Goal: Task Accomplishment & Management: Manage account settings

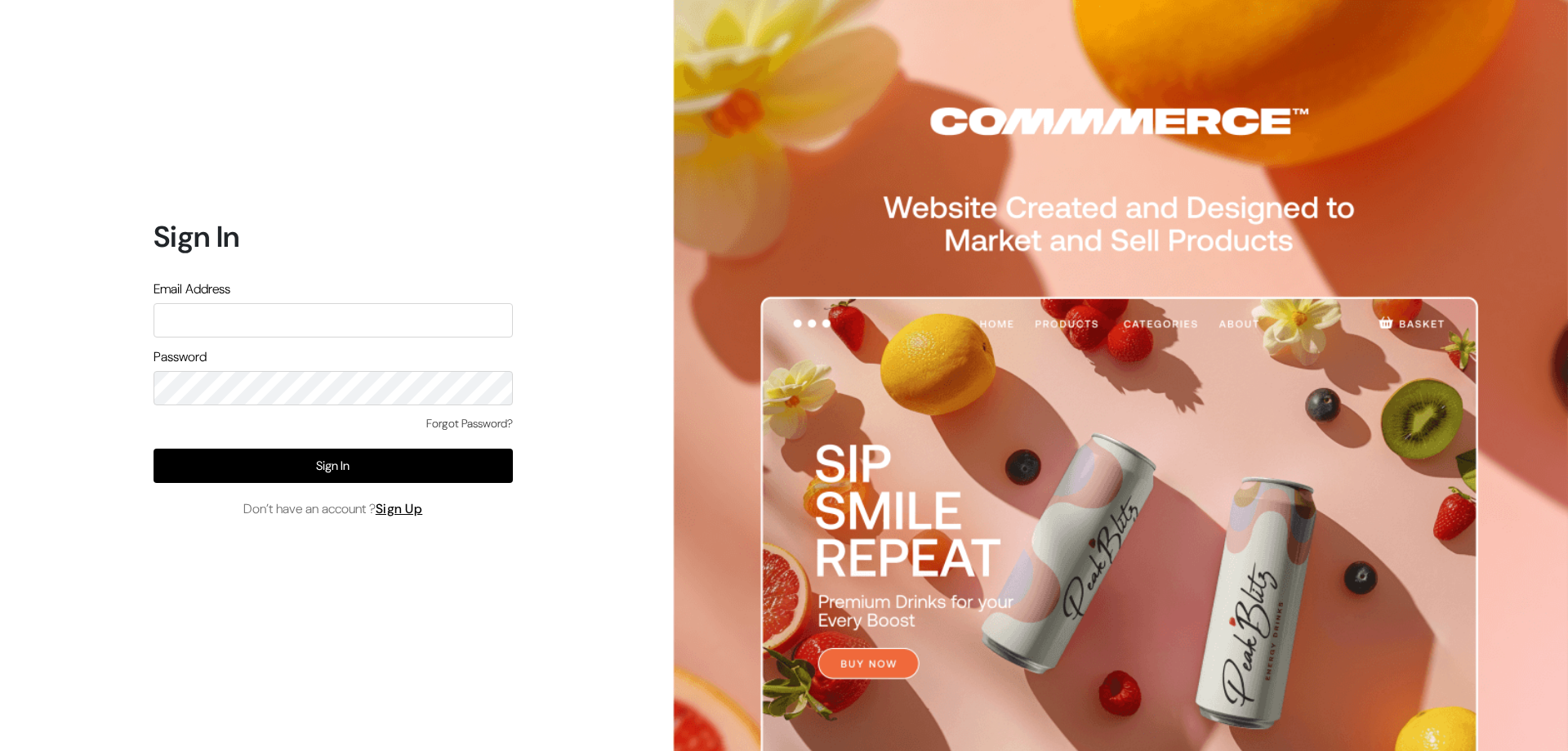
click at [443, 420] on link "Forgot Password?" at bounding box center [470, 423] width 87 height 18
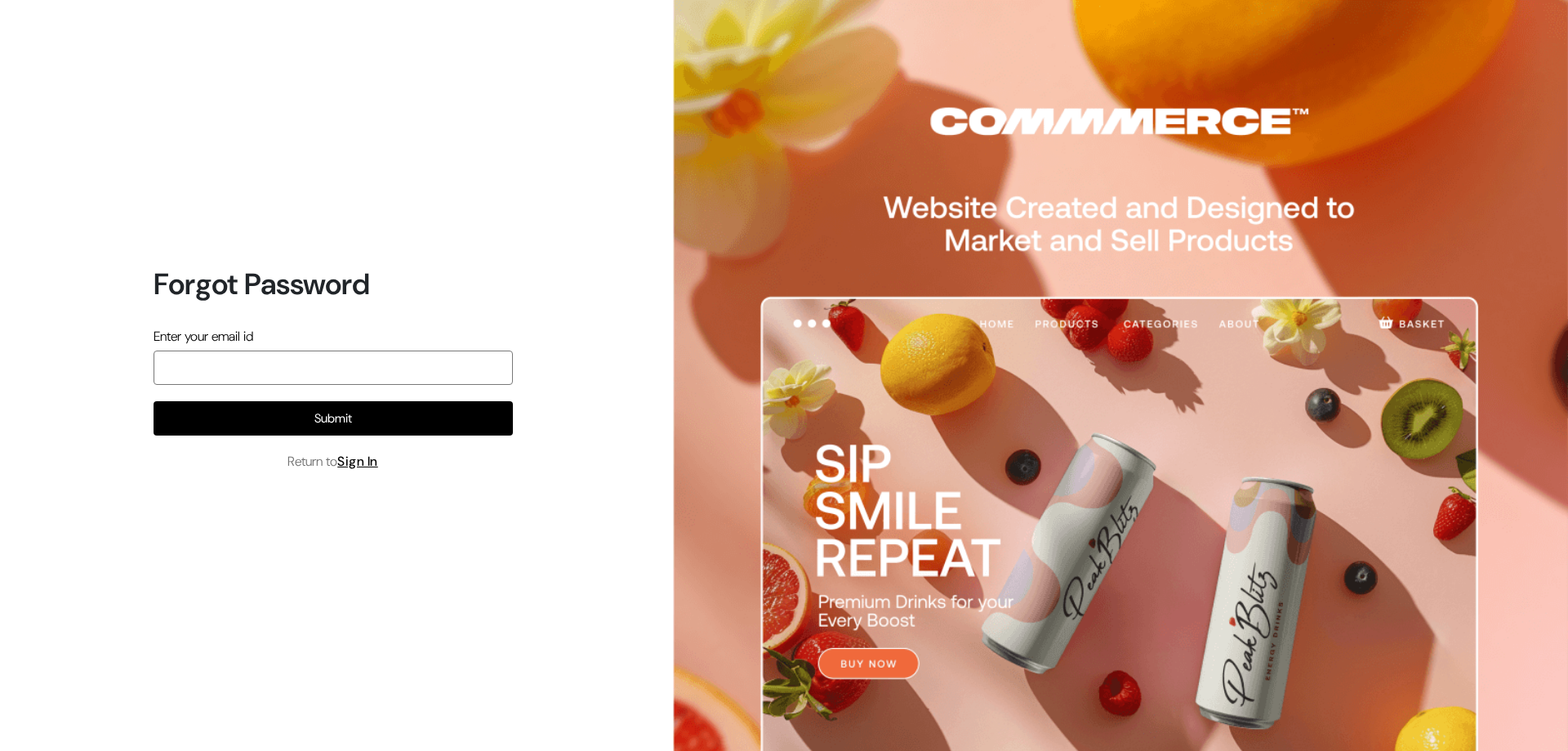
click at [246, 362] on input "email" at bounding box center [333, 367] width 359 height 34
type input "ashapuracosmetic@gmail.com"
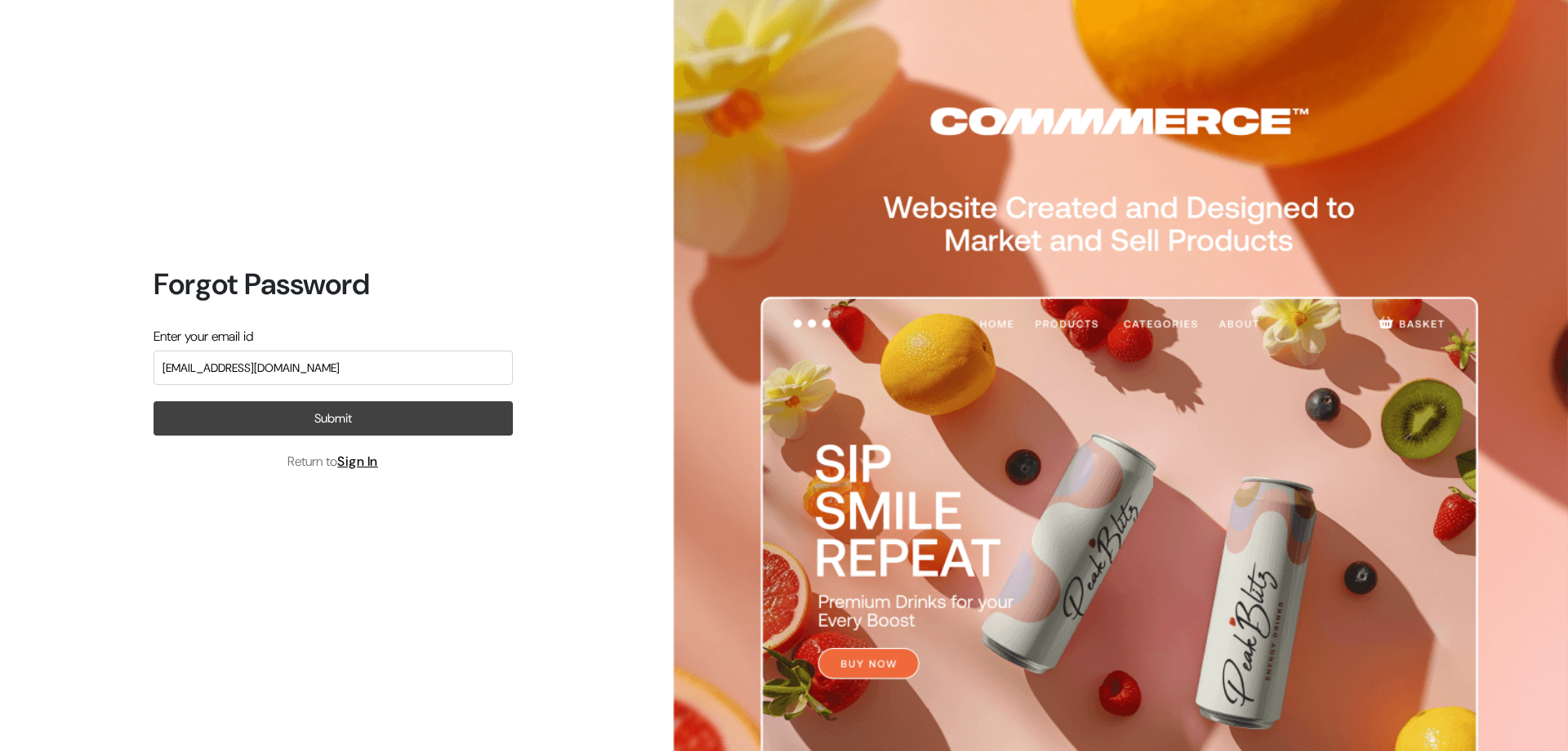
click at [262, 424] on button "Submit" at bounding box center [333, 418] width 359 height 34
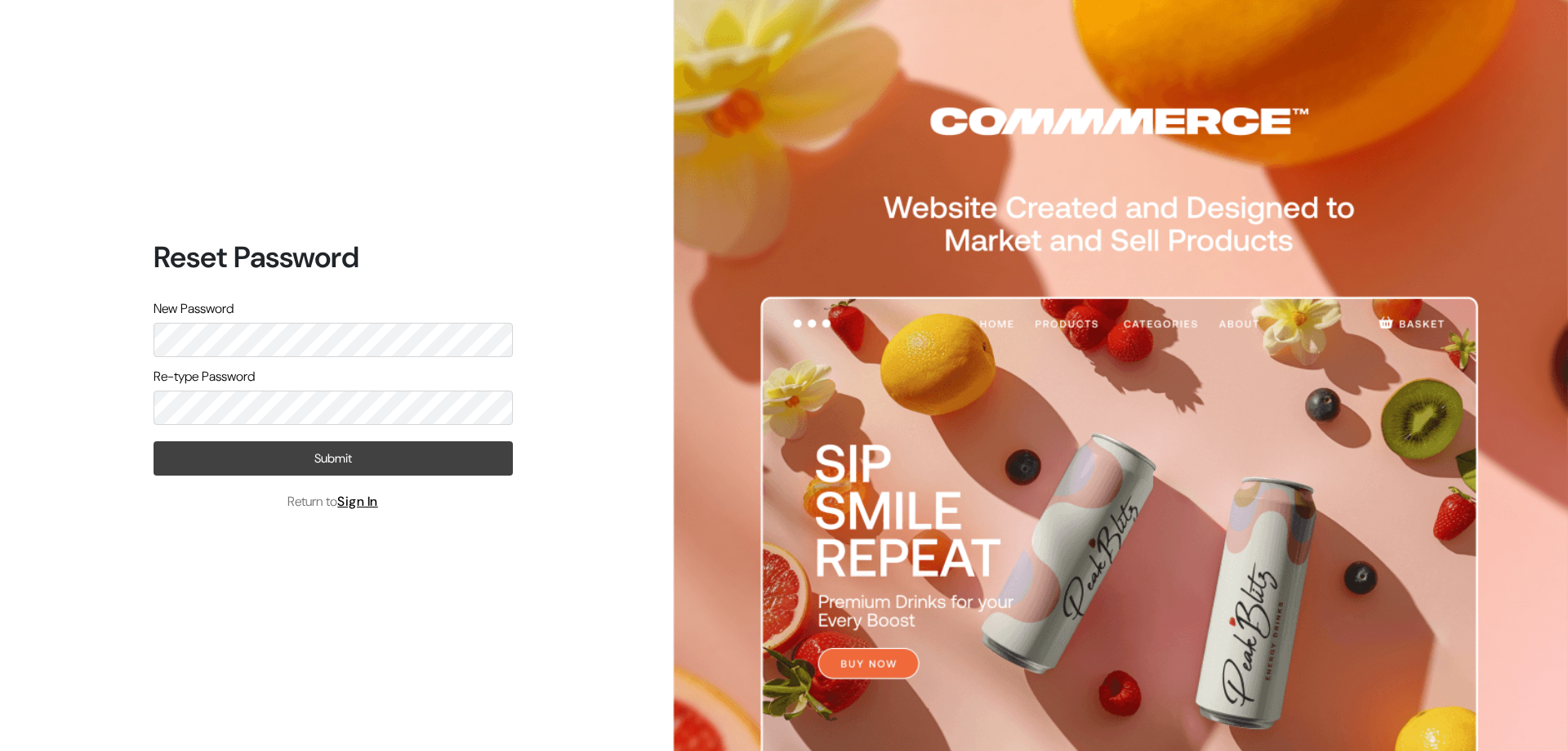
click at [312, 462] on button "Submit" at bounding box center [333, 458] width 359 height 34
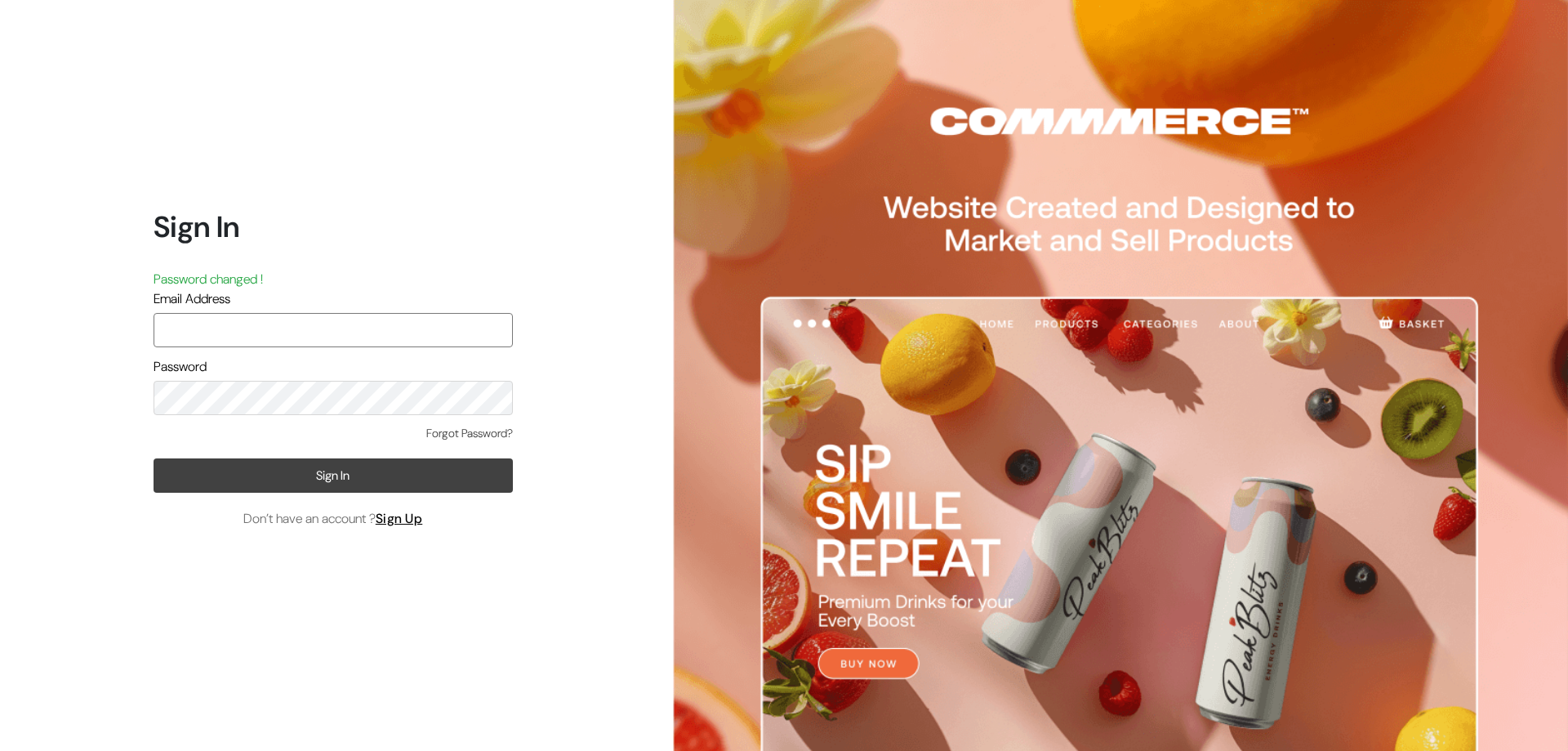
type input "[EMAIL_ADDRESS][DOMAIN_NAME]"
click at [364, 471] on button "Sign In" at bounding box center [333, 475] width 359 height 34
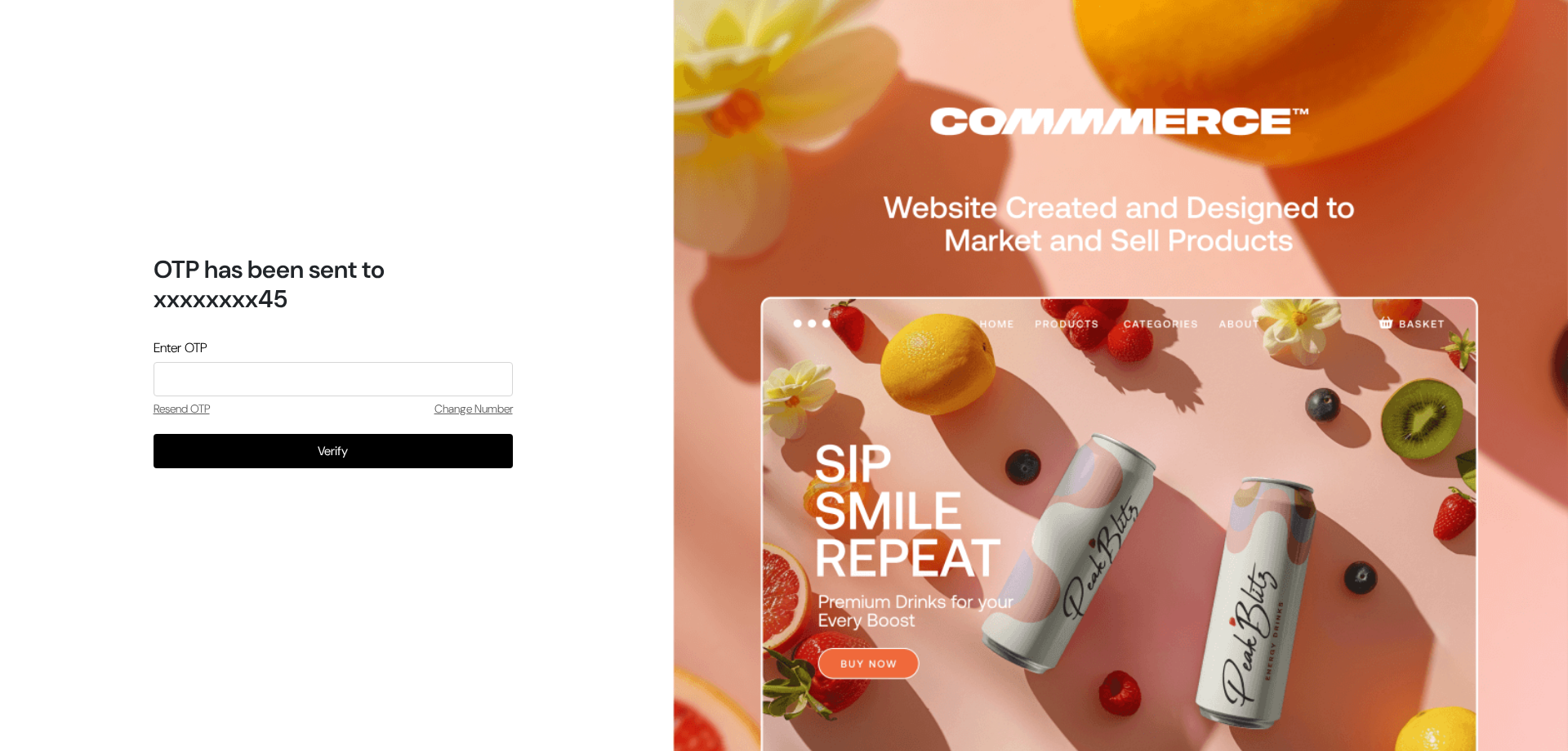
click at [213, 371] on input "tel" at bounding box center [333, 379] width 359 height 34
type input "7785"
click at [154, 434] on button "Verify" at bounding box center [333, 451] width 359 height 34
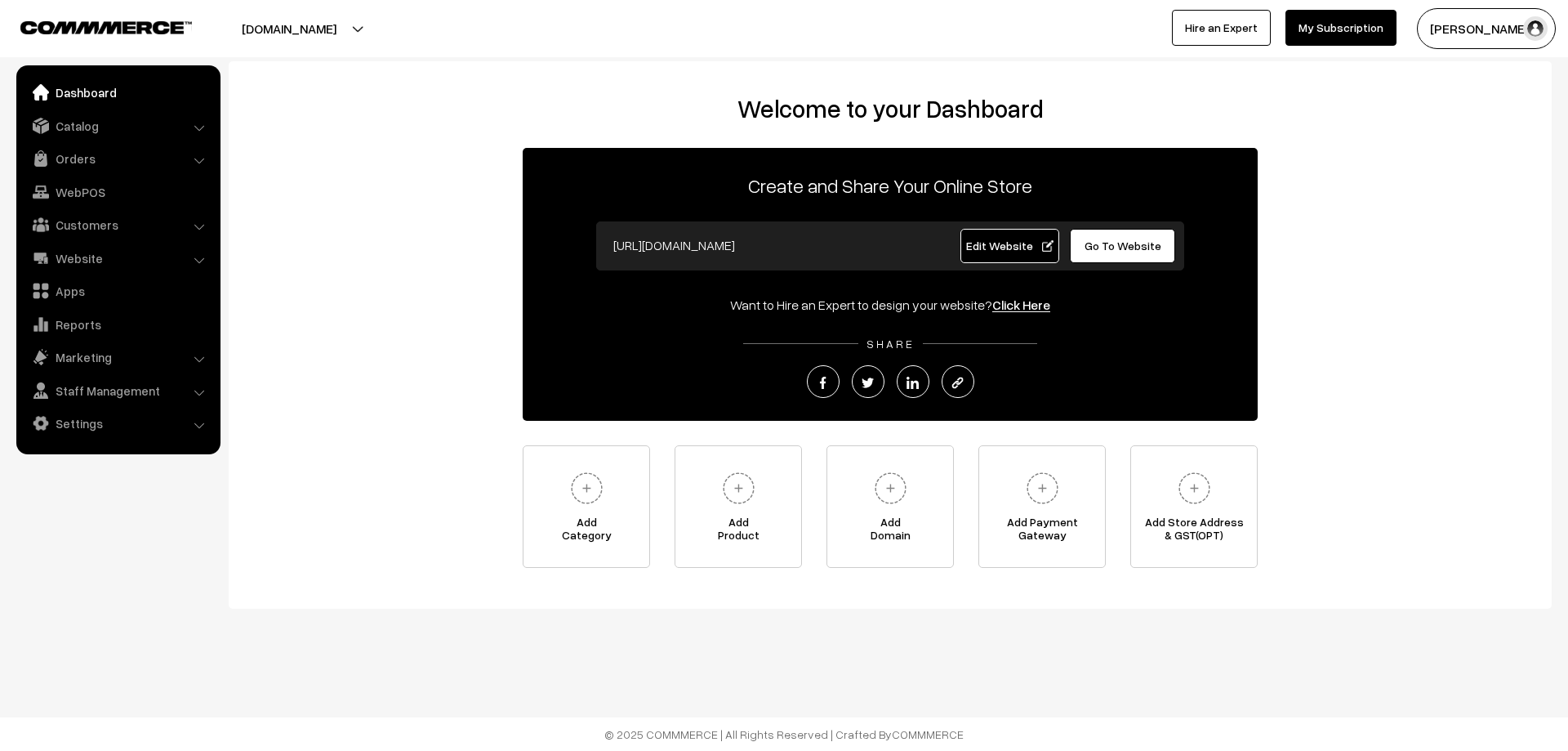
click at [267, 534] on div "Welcome to your Dashboard Create and Share Your Online Store [URL][DOMAIN_NAME]…" at bounding box center [890, 330] width 1291 height 474
click at [64, 94] on link "Dashboard" at bounding box center [117, 92] width 195 height 29
click at [401, 392] on div "Welcome to your Dashboard Create and Share Your Online Store [URL][DOMAIN_NAME]…" at bounding box center [890, 330] width 1291 height 474
click at [990, 247] on span "Edit Website" at bounding box center [1010, 245] width 88 height 14
click at [995, 245] on span "Edit Website" at bounding box center [1010, 245] width 88 height 14
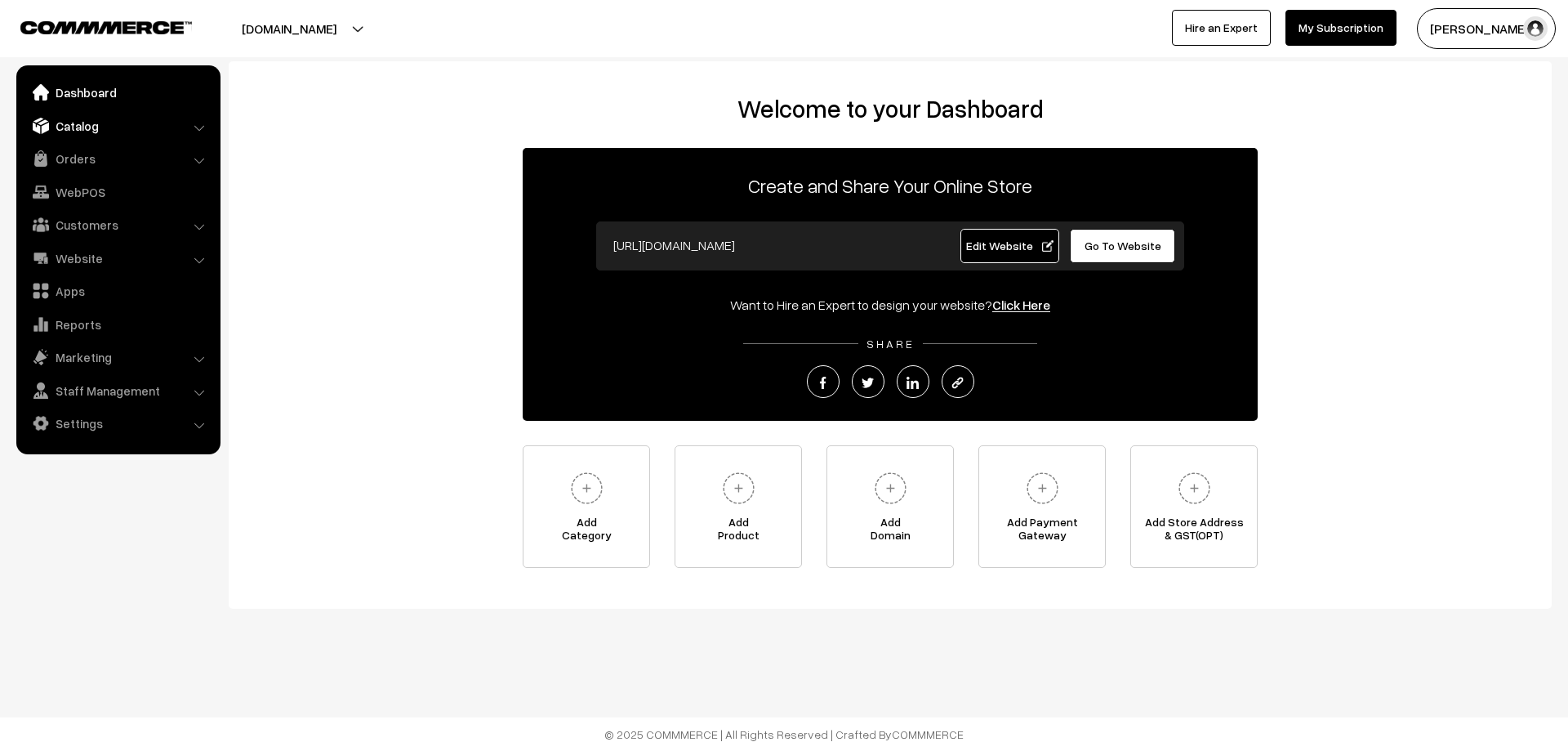
click at [125, 125] on link "Catalog" at bounding box center [117, 125] width 195 height 29
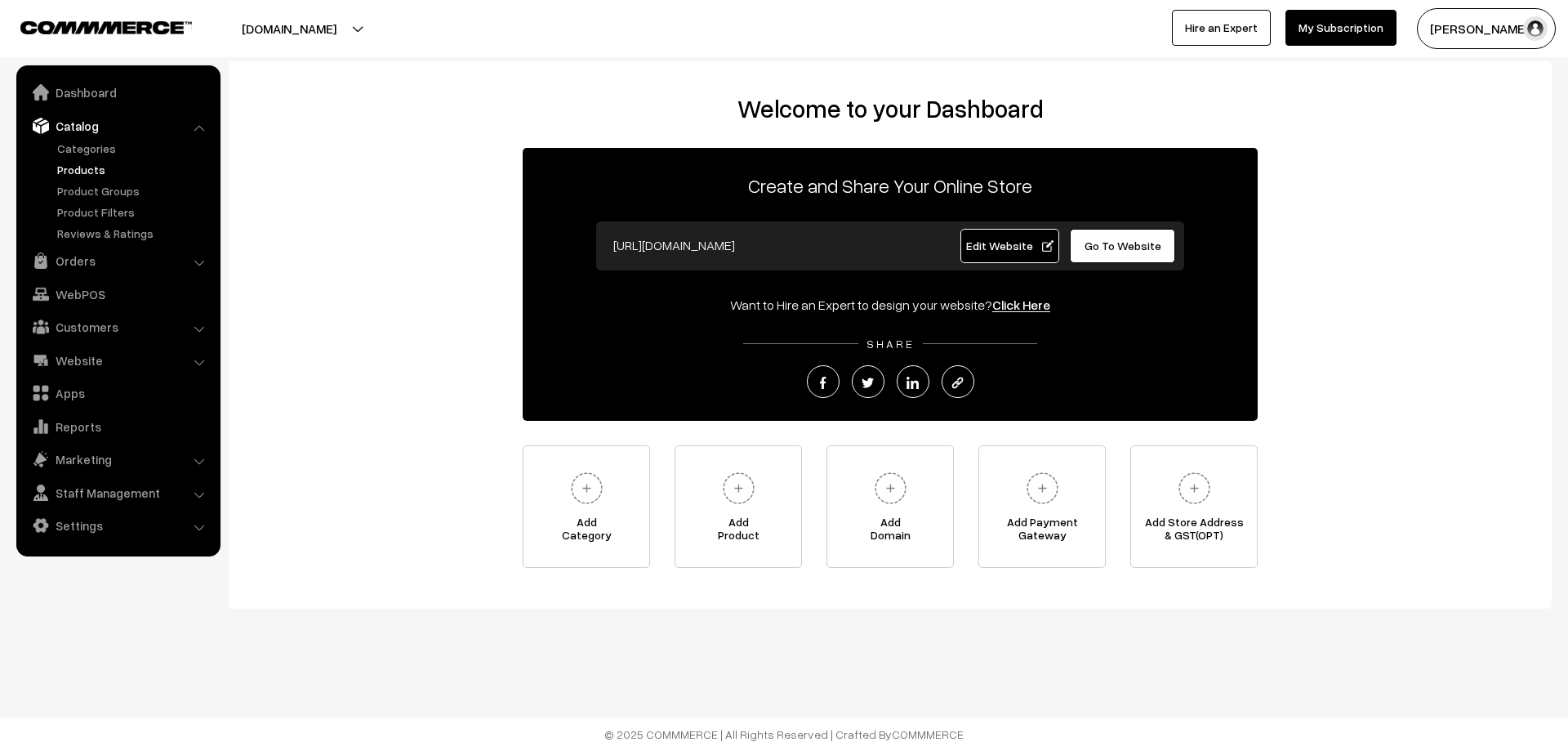
click at [94, 167] on link "Products" at bounding box center [134, 169] width 161 height 18
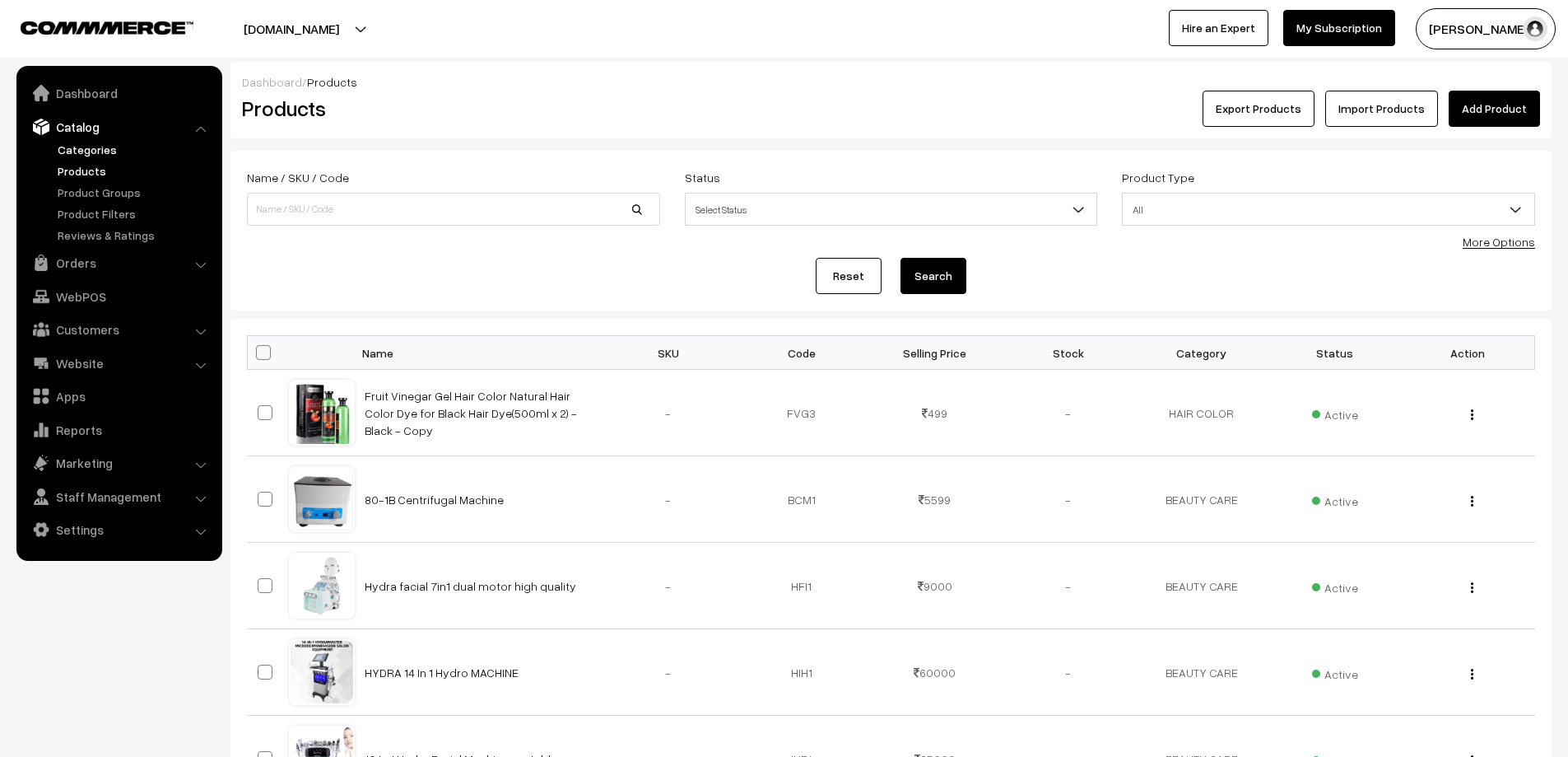
click at [87, 148] on link "Categories" at bounding box center [135, 149] width 163 height 18
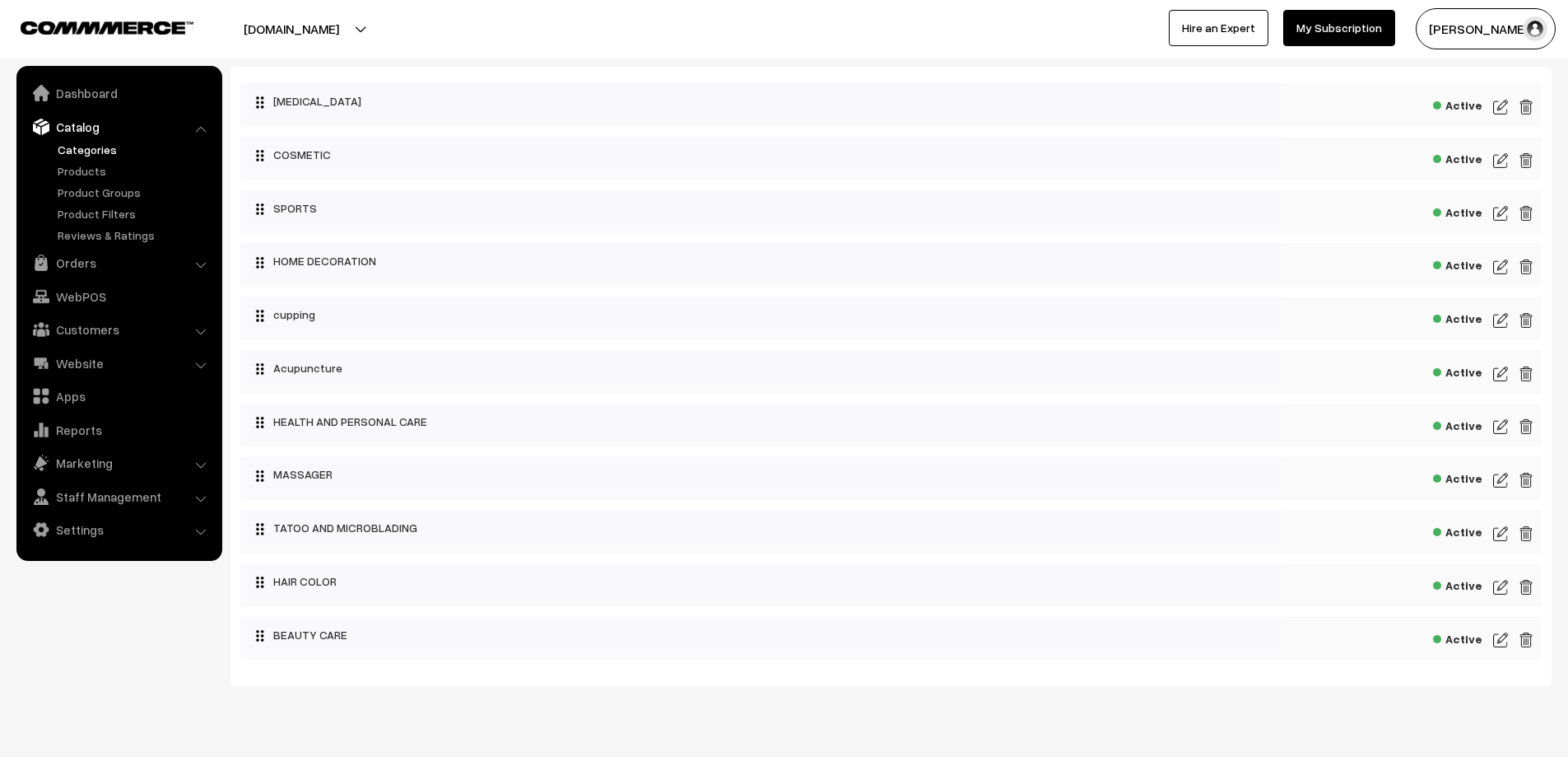
scroll to position [121, 0]
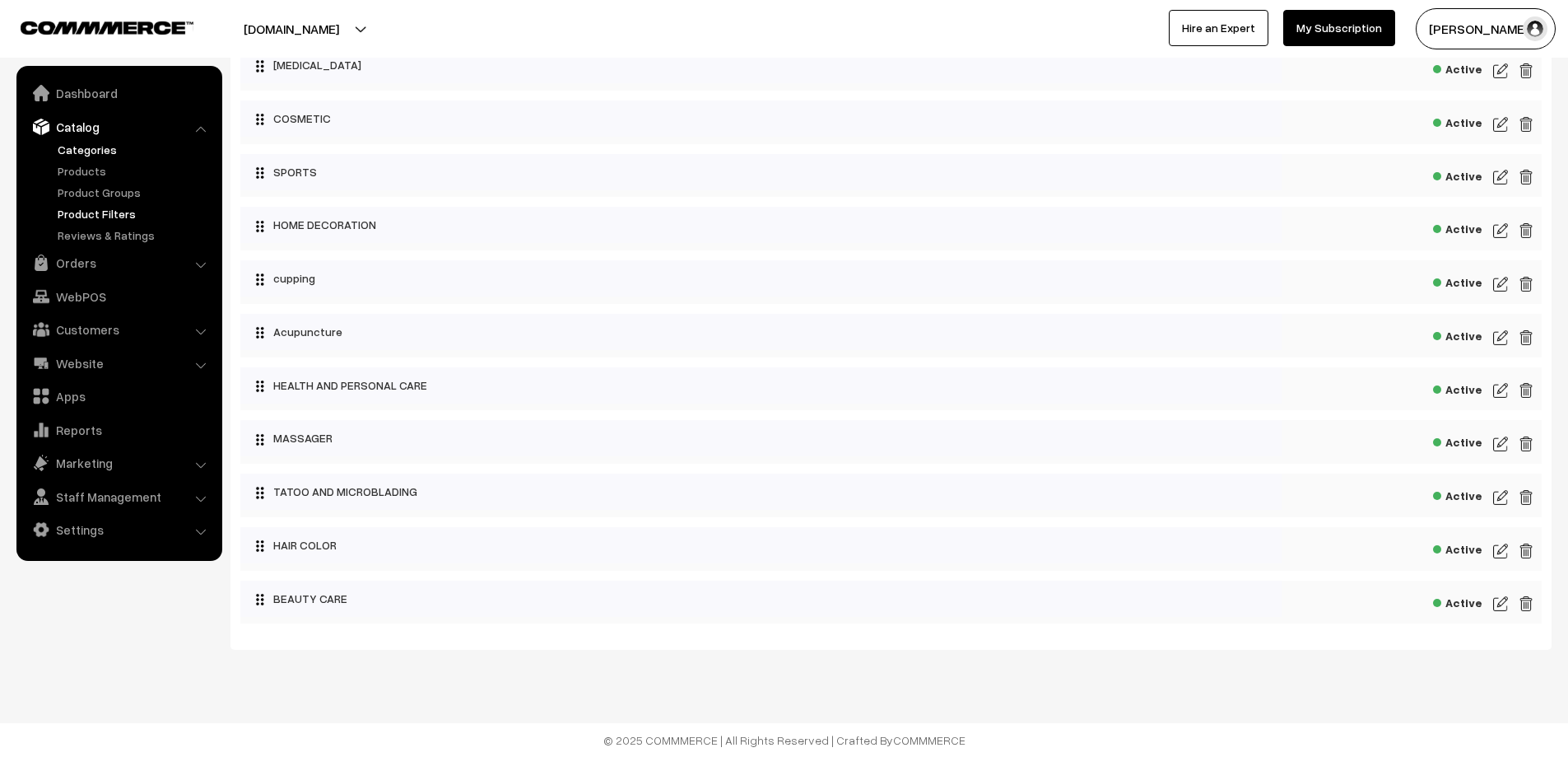
click at [108, 207] on link "Product Filters" at bounding box center [135, 213] width 163 height 18
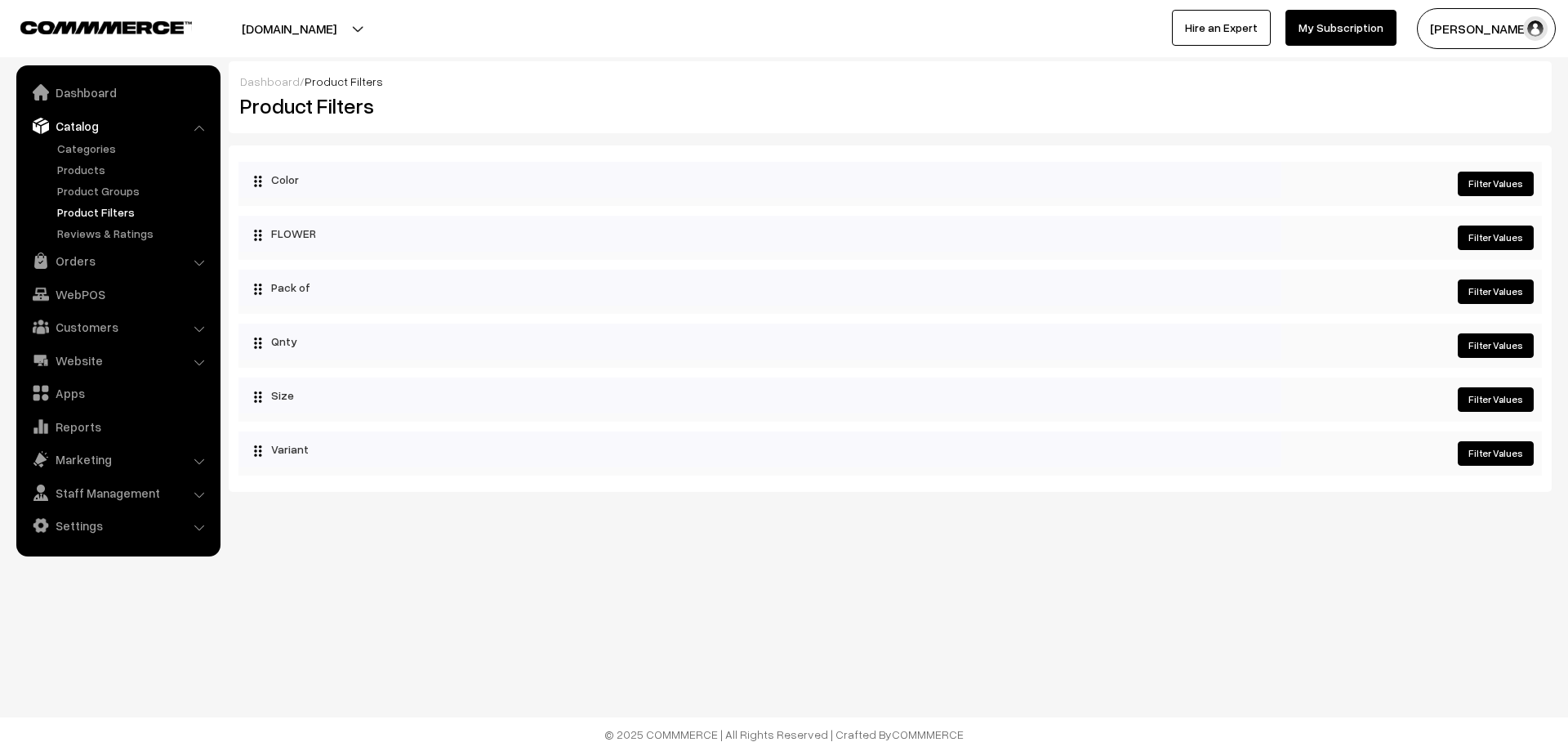
click at [1504, 181] on link "Filter Values" at bounding box center [1495, 183] width 76 height 24
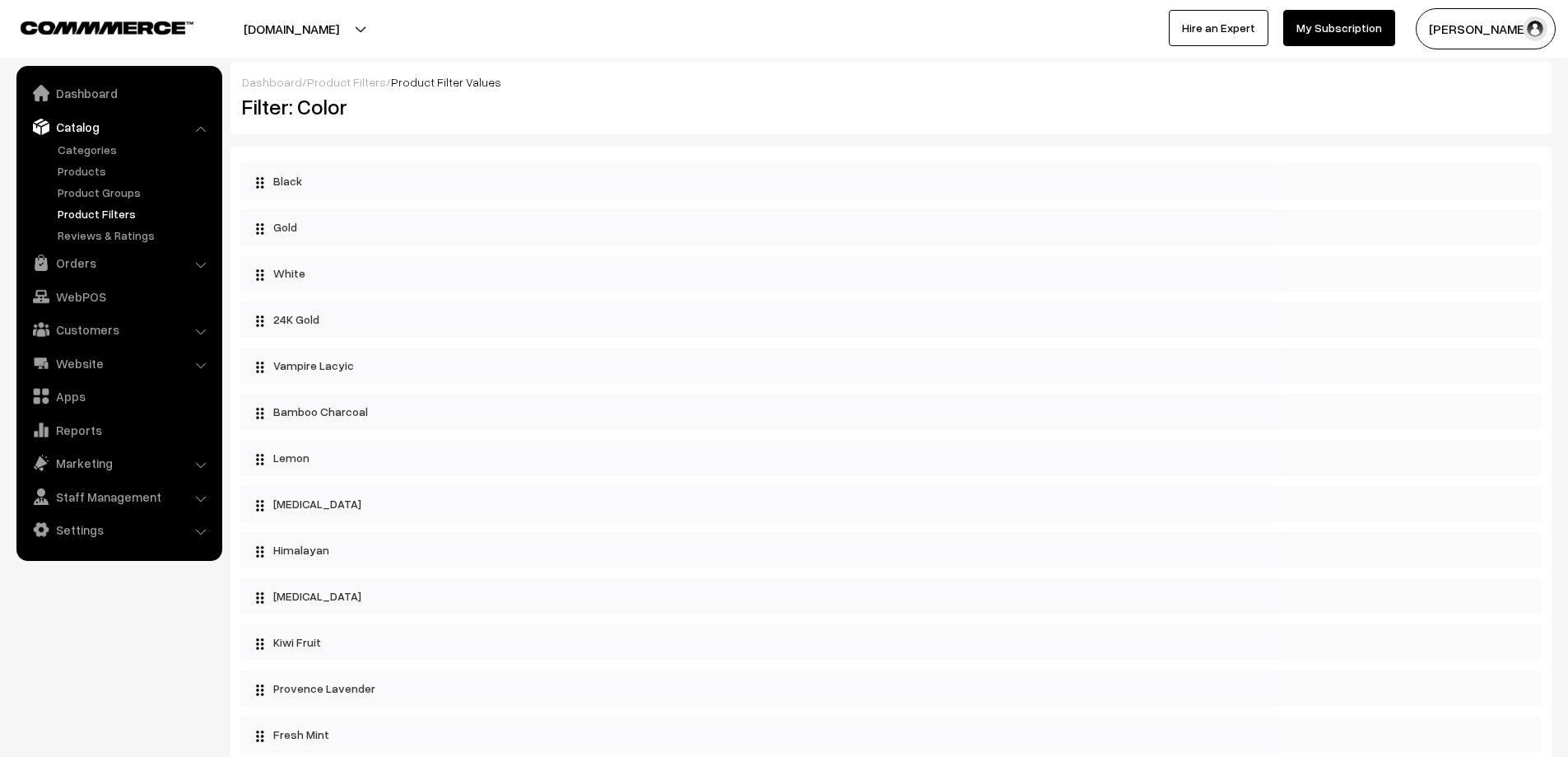
click at [78, 131] on link "Catalog" at bounding box center [118, 126] width 196 height 30
click at [86, 154] on link "Categories" at bounding box center [135, 149] width 163 height 18
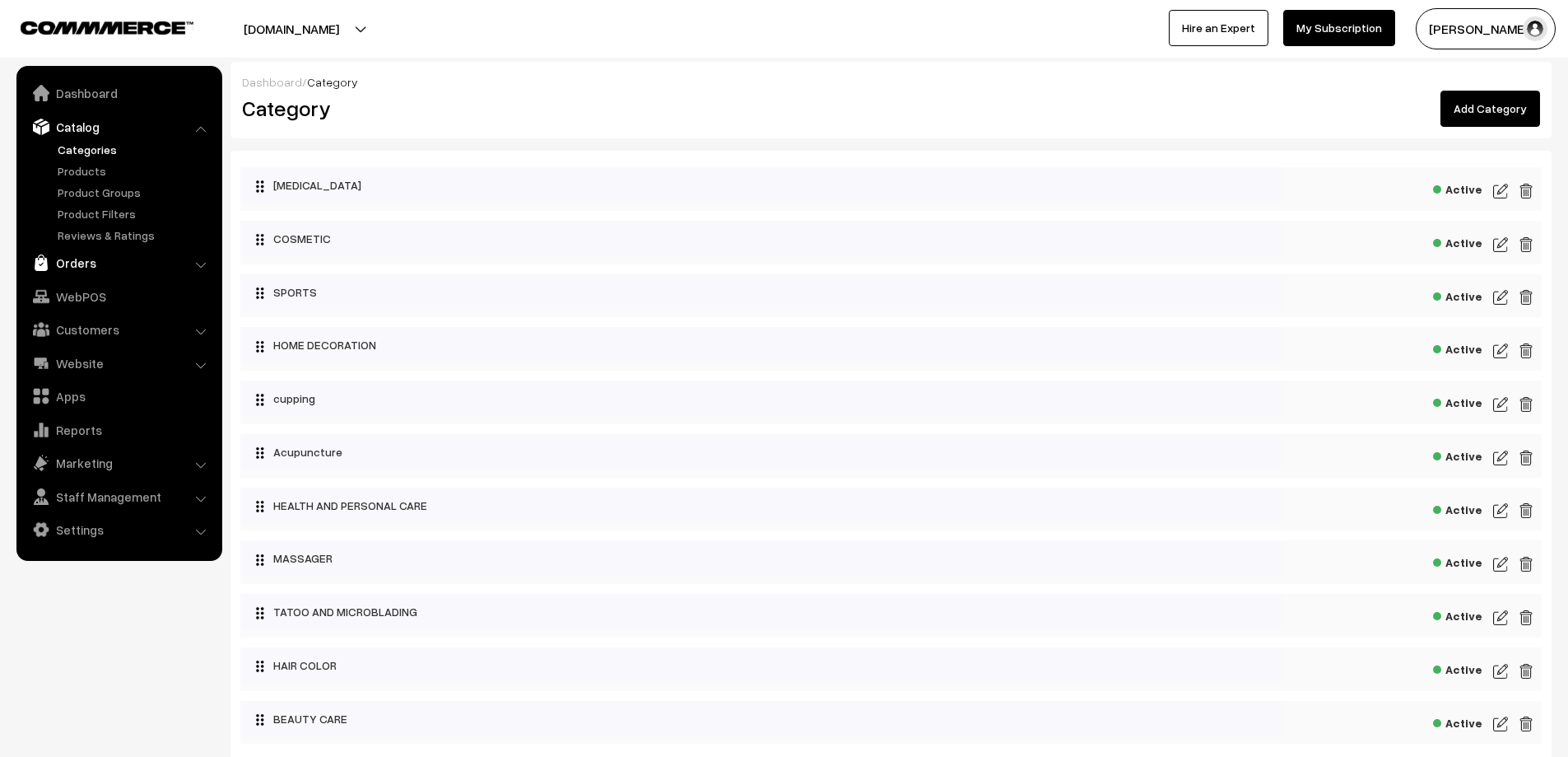
click at [69, 270] on link "Orders" at bounding box center [118, 262] width 196 height 30
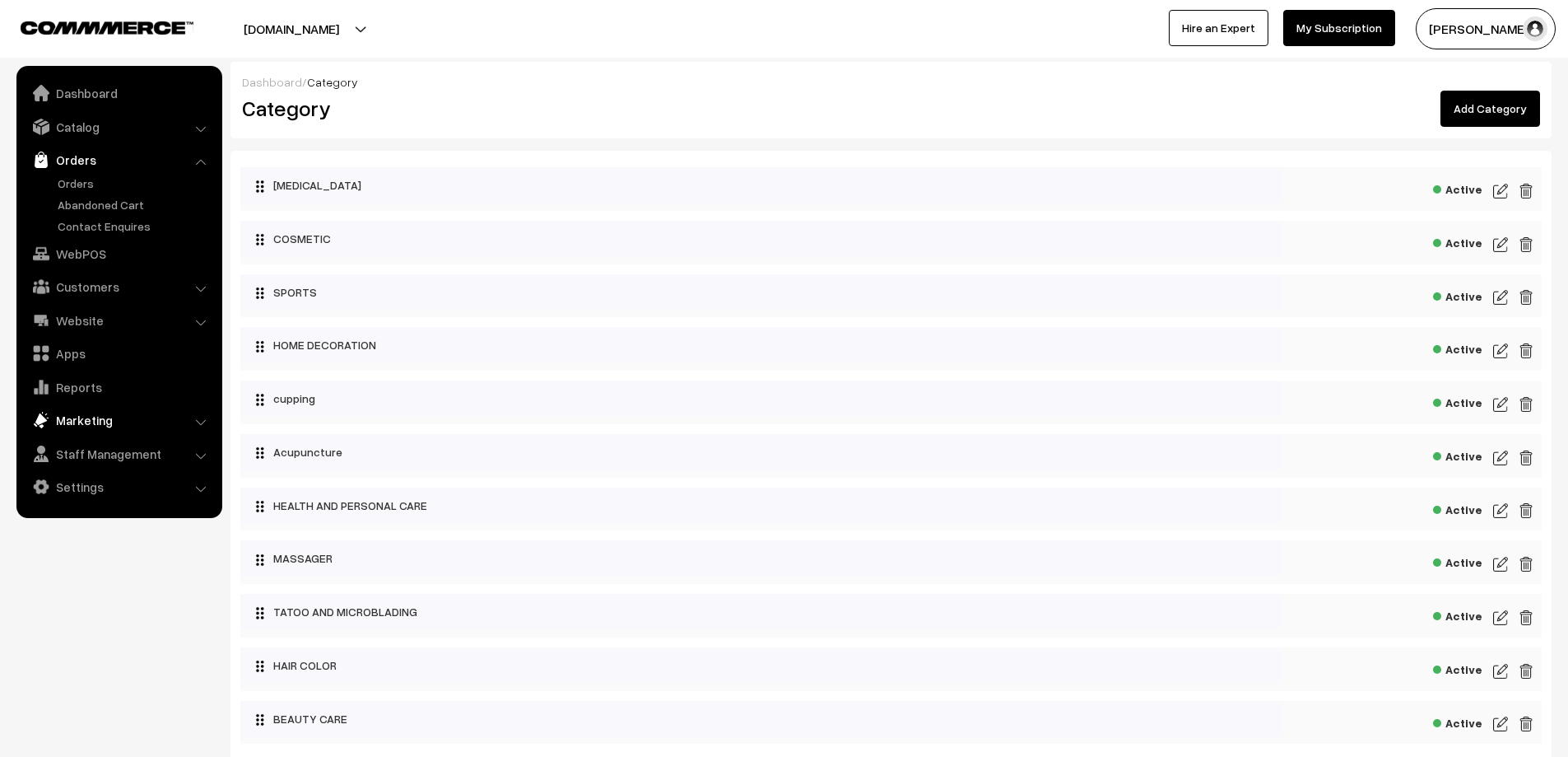
click at [97, 426] on link "Marketing" at bounding box center [118, 420] width 196 height 30
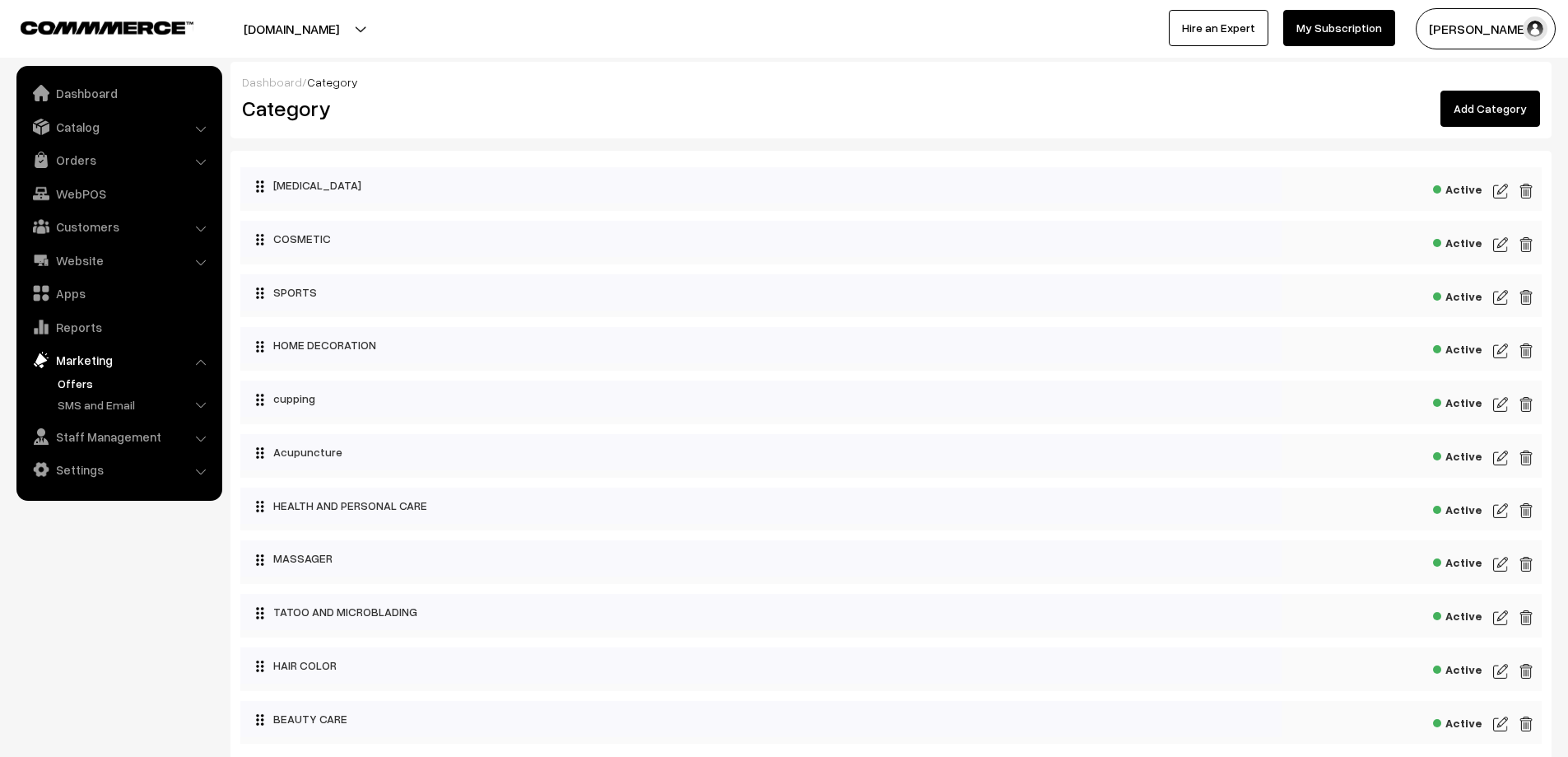
click at [97, 388] on link "Offers" at bounding box center [135, 384] width 163 height 18
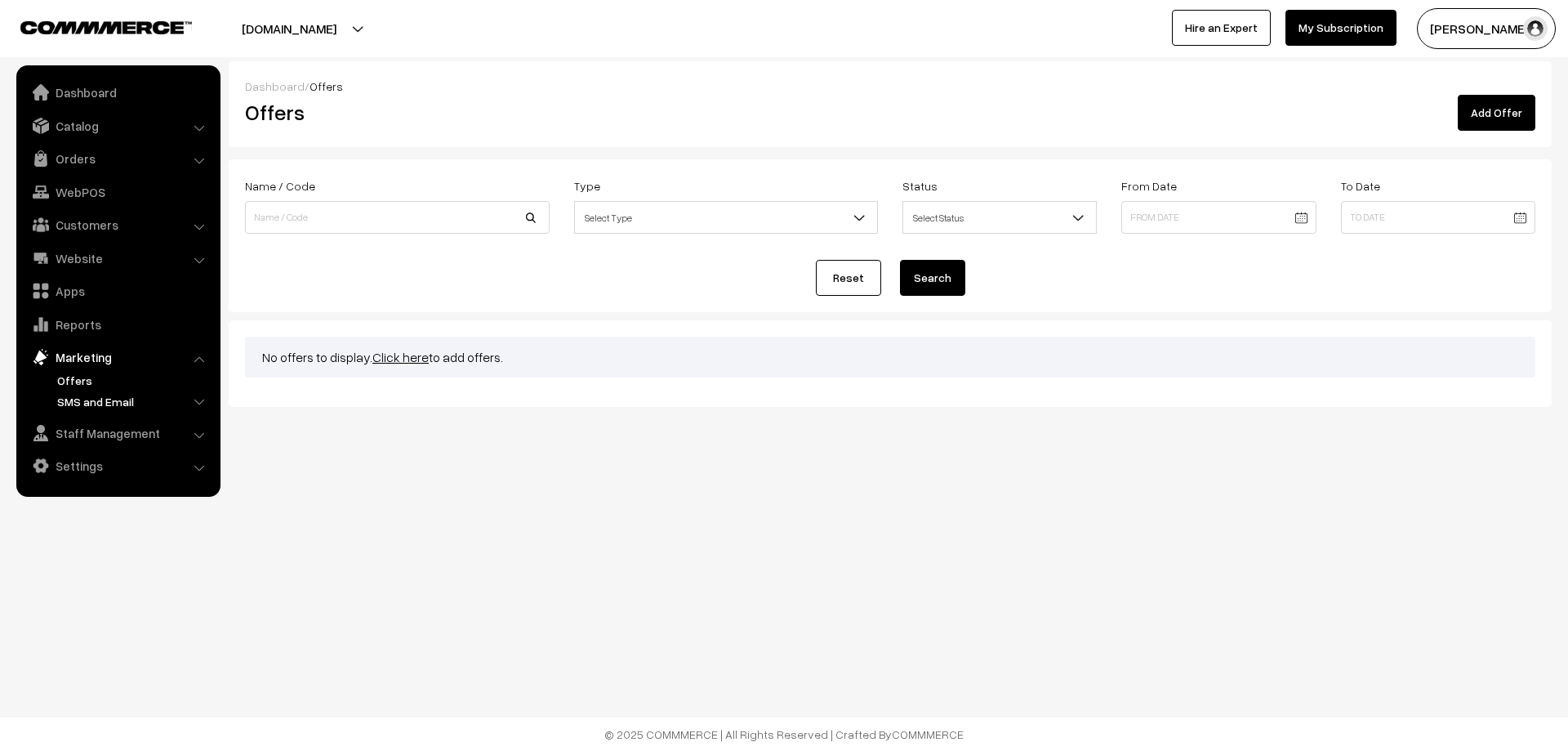
click at [84, 406] on link "SMS and Email" at bounding box center [134, 401] width 161 height 18
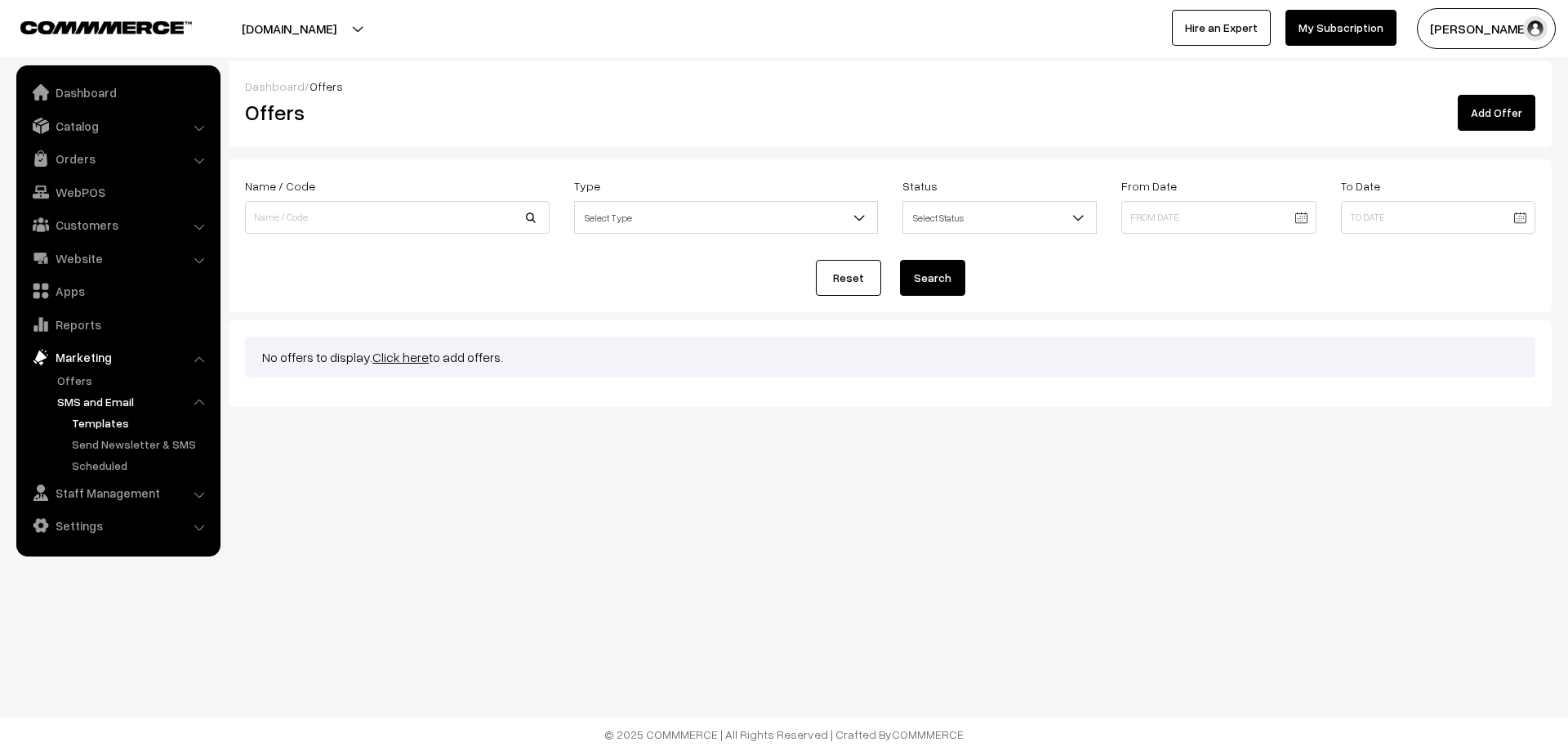
click at [84, 422] on link "Templates" at bounding box center [141, 422] width 147 height 18
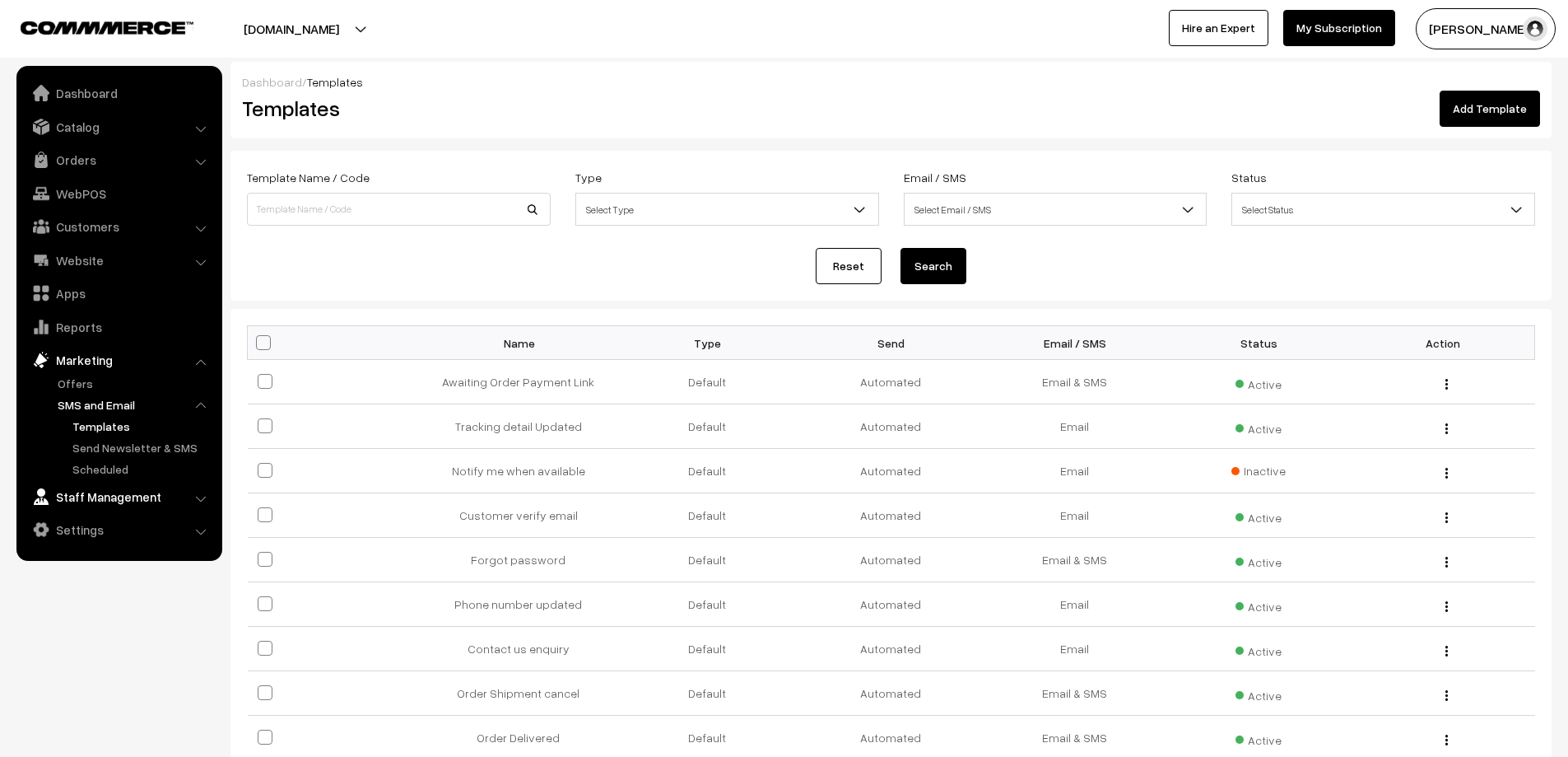
click at [76, 500] on link "Staff Management" at bounding box center [118, 497] width 196 height 30
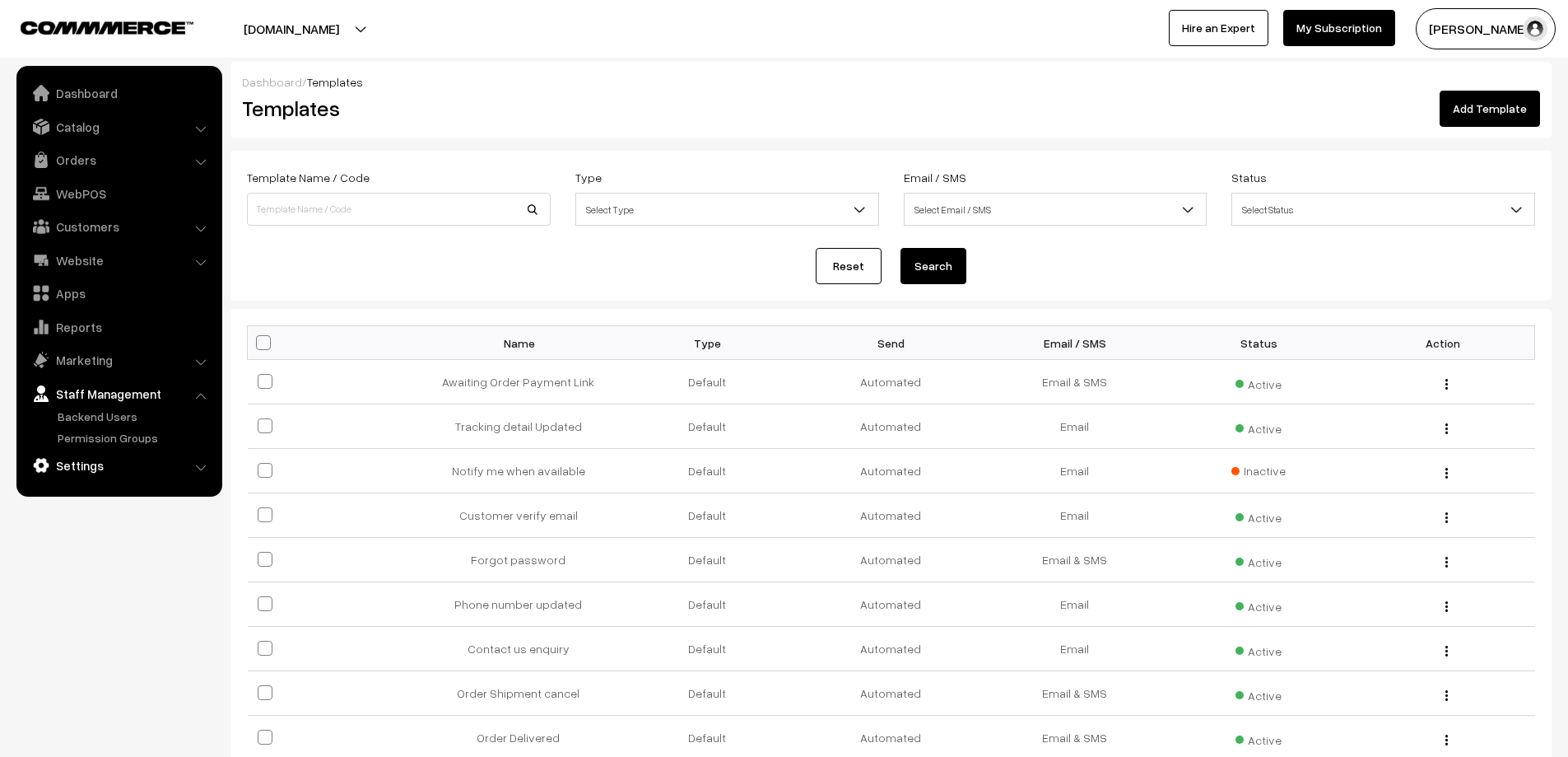
click at [77, 455] on link "Settings" at bounding box center [118, 464] width 196 height 30
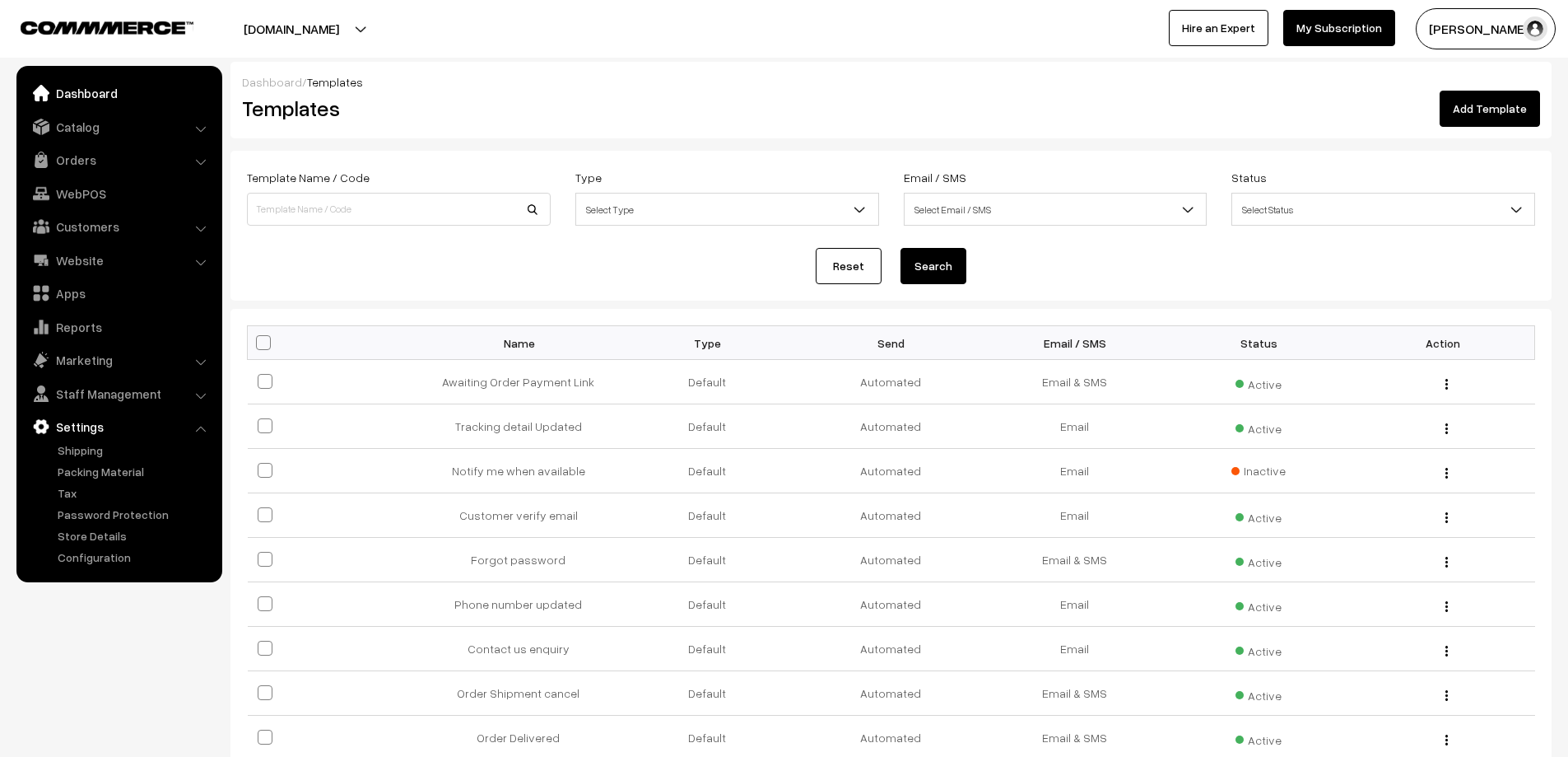
click at [53, 96] on link "Dashboard" at bounding box center [118, 93] width 196 height 30
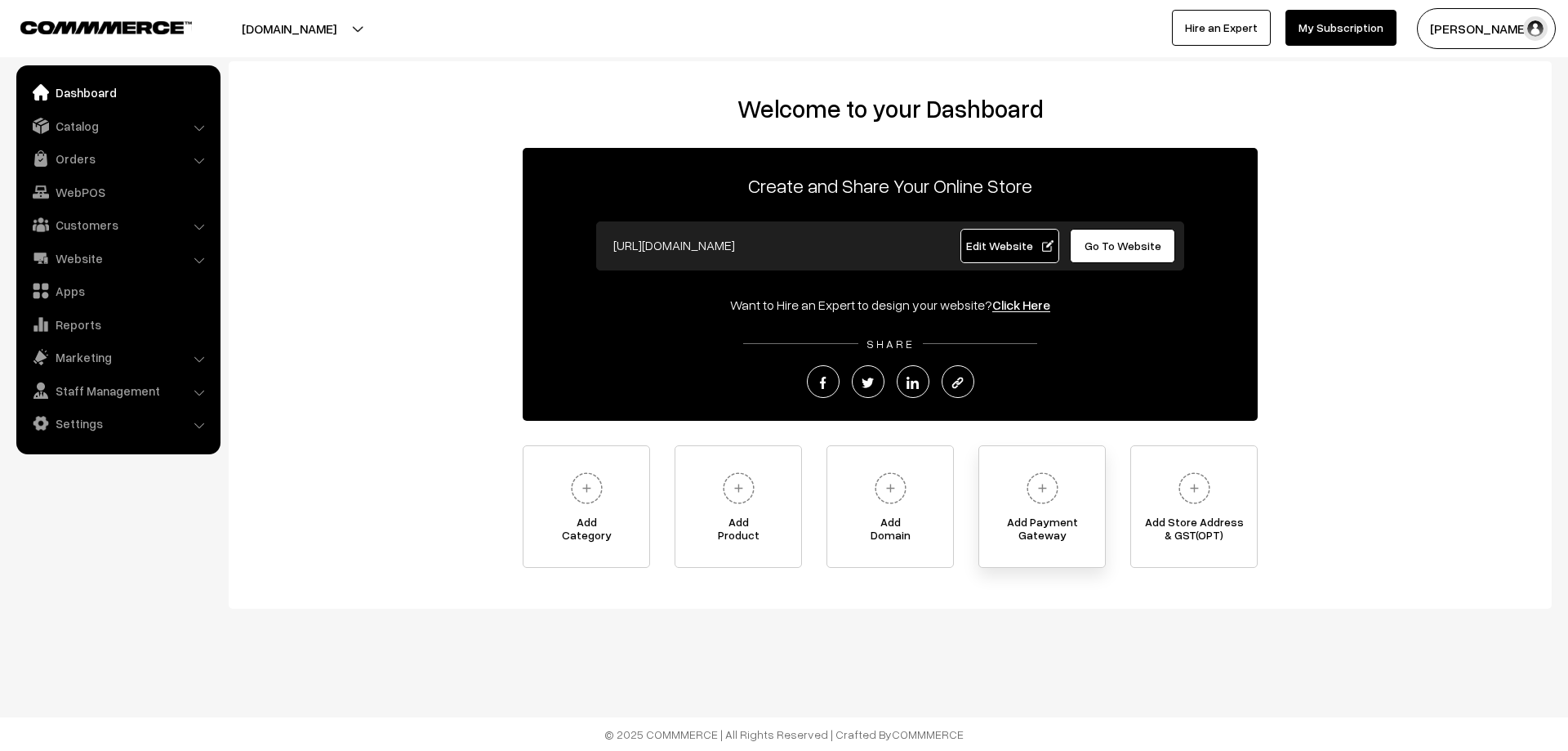
click at [1043, 496] on img at bounding box center [1042, 488] width 45 height 45
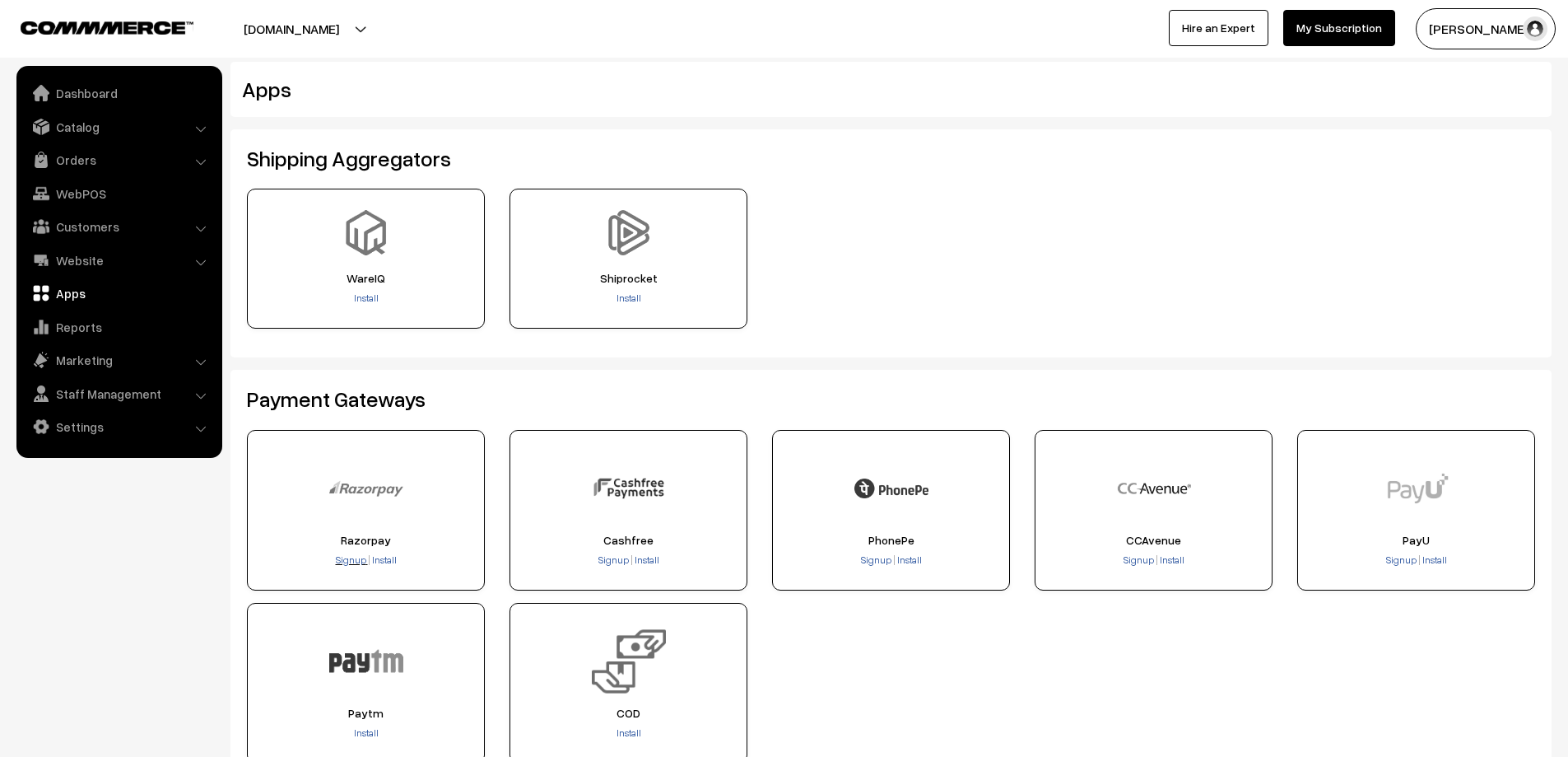
click at [344, 562] on span "Signup" at bounding box center [351, 560] width 30 height 13
